Goal: Find contact information: Find contact information

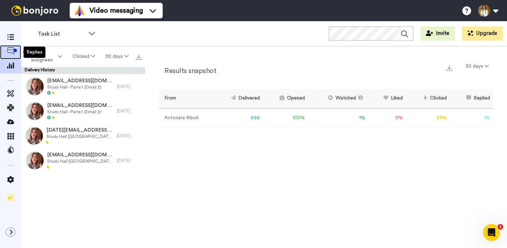
click at [10, 53] on icon at bounding box center [10, 50] width 7 height 7
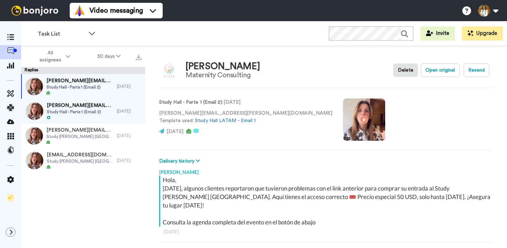
scroll to position [25, 0]
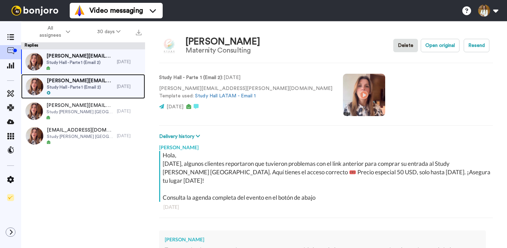
click at [92, 85] on span "Study Hall - Parte 1 (Email 2)" at bounding box center [80, 87] width 67 height 6
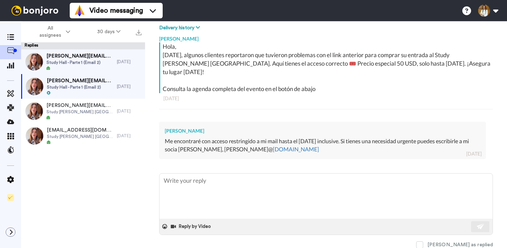
scroll to position [125, 0]
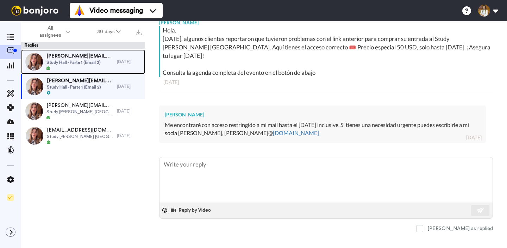
click at [96, 63] on span "Study Hall - Parte 1 (Email 2)" at bounding box center [80, 63] width 67 height 6
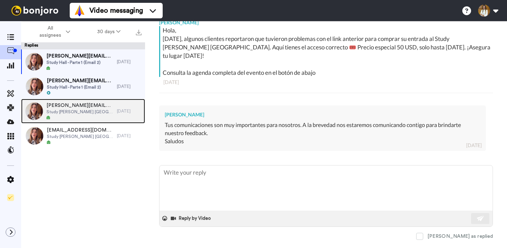
click at [96, 109] on span "Study Hall [GEOGRAPHIC_DATA] - Envío 1" at bounding box center [80, 112] width 67 height 6
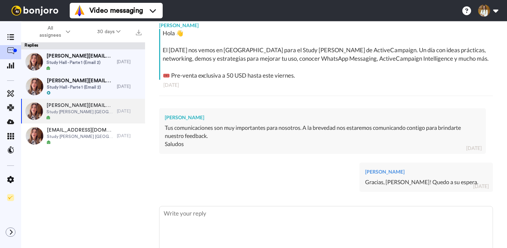
scroll to position [138, 0]
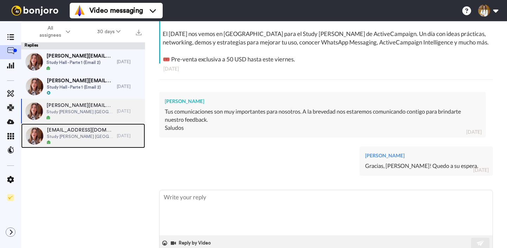
click at [92, 137] on span "Study Hall [GEOGRAPHIC_DATA] - Envío 1" at bounding box center [80, 137] width 67 height 6
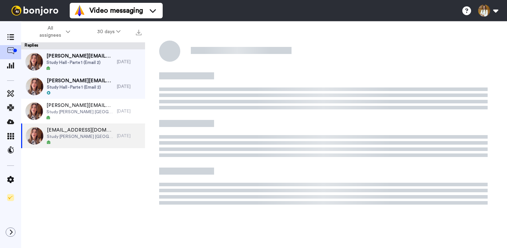
type textarea "x"
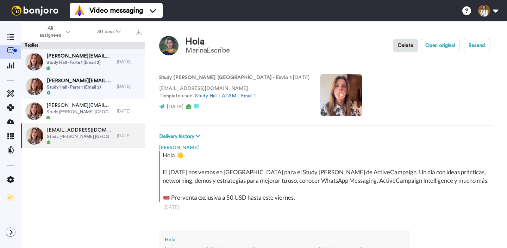
click at [197, 49] on div "MarinaEscribe" at bounding box center [208, 51] width 44 height 8
click at [194, 42] on div "Hola" at bounding box center [208, 42] width 44 height 10
click at [168, 43] on img at bounding box center [168, 45] width 19 height 19
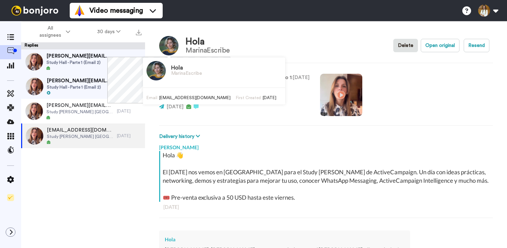
click at [174, 98] on span "hola@marinaescribe.com" at bounding box center [195, 97] width 72 height 4
copy div "hola@marinaescribe.com First Created"
